Goal: Transaction & Acquisition: Subscribe to service/newsletter

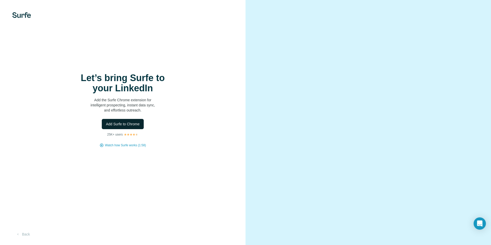
click at [121, 121] on button "Add Surfe to Chrome" at bounding box center [123, 124] width 42 height 10
click at [26, 235] on button "Back" at bounding box center [22, 234] width 21 height 9
click at [138, 128] on button "Add Surfe to Chrome" at bounding box center [123, 124] width 42 height 10
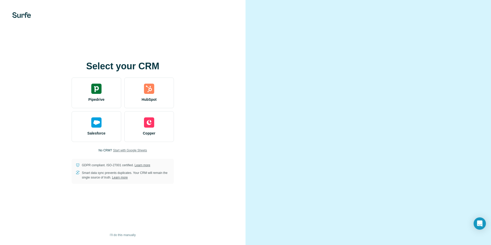
click at [121, 148] on span "Start with Google Sheets" at bounding box center [130, 150] width 34 height 5
